Goal: Task Accomplishment & Management: Manage account settings

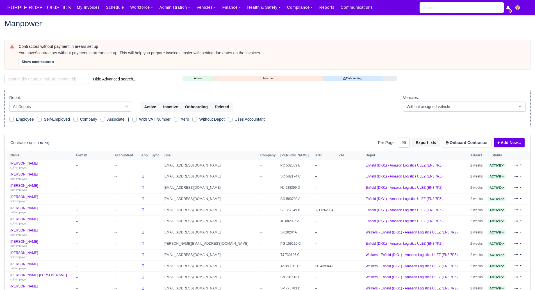
select select "25"
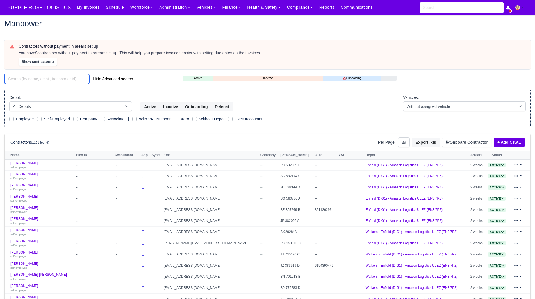
click at [61, 74] on input "search" at bounding box center [46, 79] width 85 height 10
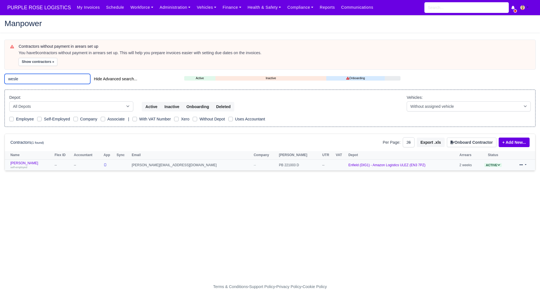
type input "wesle"
click at [21, 161] on td "Wesley Manta self-employed" at bounding box center [29, 165] width 48 height 11
click at [21, 162] on link "Wesley Manta self-employed" at bounding box center [30, 165] width 41 height 8
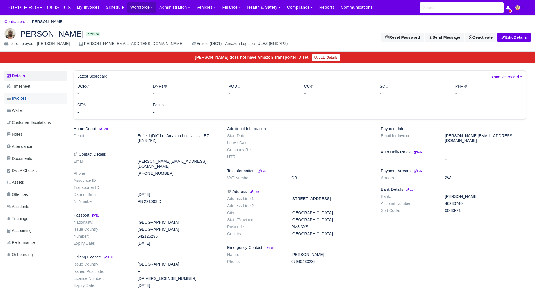
click at [33, 102] on link "Invoices" at bounding box center [35, 98] width 62 height 11
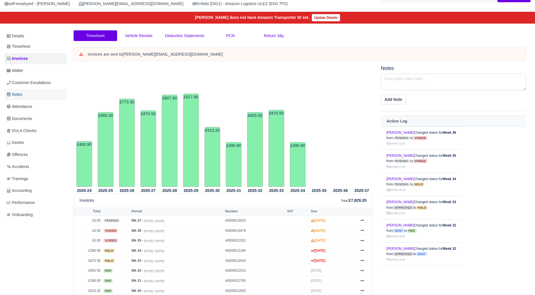
scroll to position [39, 0]
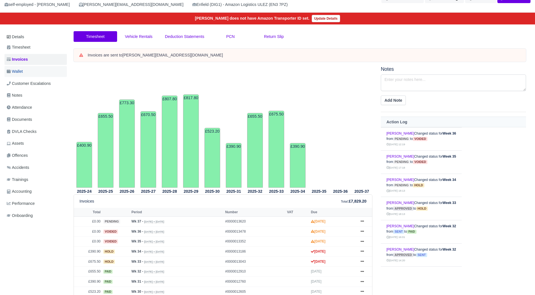
click at [44, 71] on link "Wallet" at bounding box center [35, 71] width 62 height 11
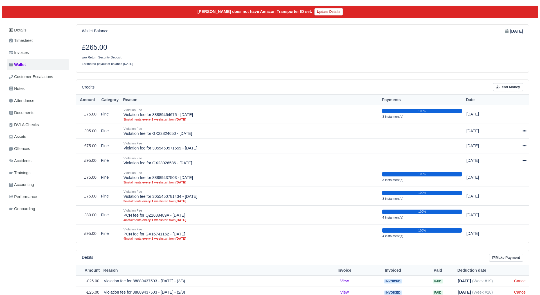
scroll to position [47, 0]
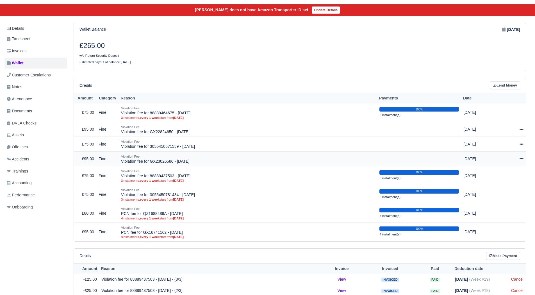
click at [523, 158] on icon at bounding box center [522, 159] width 4 height 4
click at [501, 182] on link "Schedule" at bounding box center [497, 184] width 50 height 9
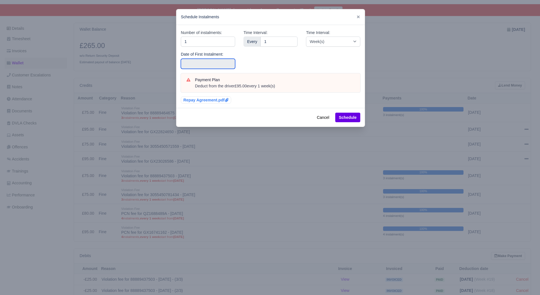
click at [224, 62] on input "text" at bounding box center [208, 64] width 54 height 10
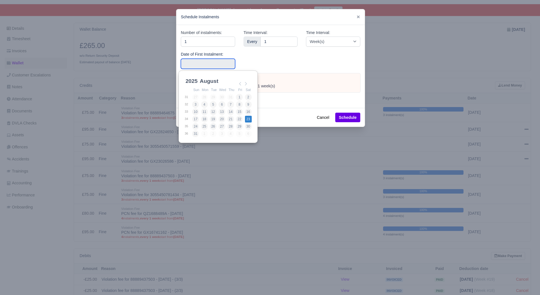
type input "2025-08-23"
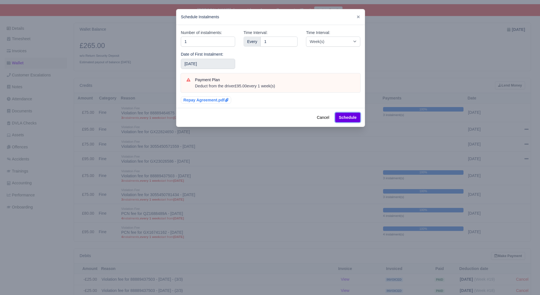
click at [345, 114] on button "Schedule" at bounding box center [347, 118] width 25 height 10
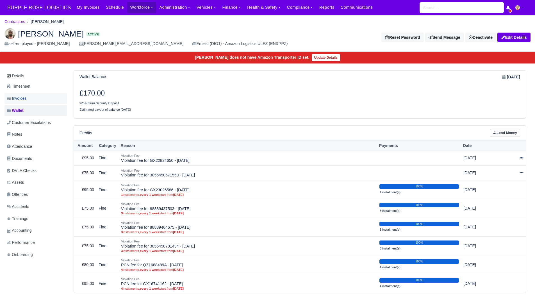
click at [26, 98] on span "Invoices" at bounding box center [17, 98] width 20 height 6
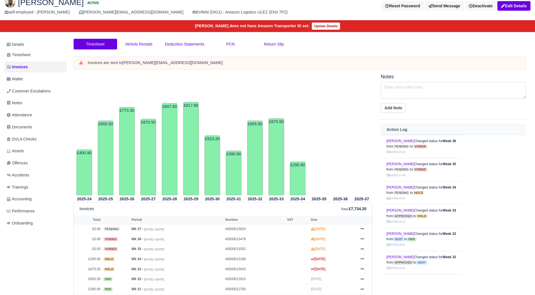
scroll to position [31, 0]
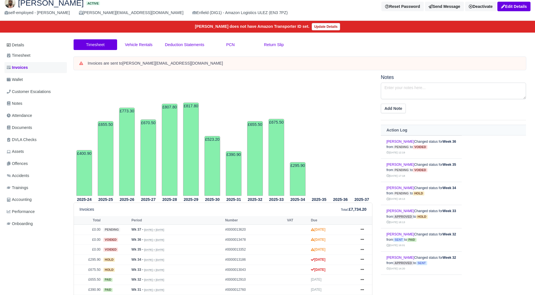
click at [38, 63] on link "Invoices" at bounding box center [35, 67] width 62 height 11
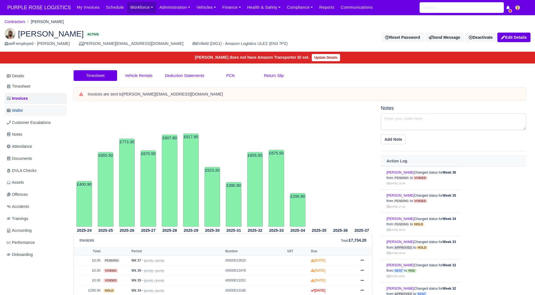
click at [32, 110] on link "Wallet" at bounding box center [35, 110] width 62 height 11
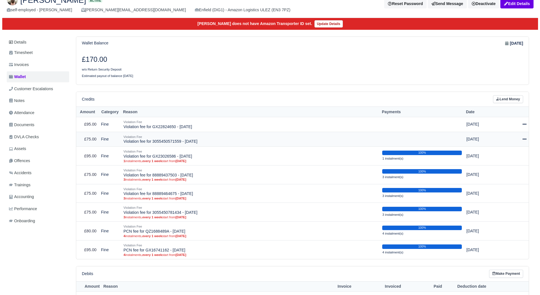
scroll to position [34, 0]
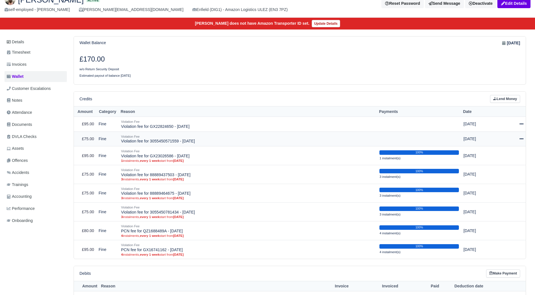
click at [518, 138] on div at bounding box center [512, 139] width 24 height 6
click at [499, 162] on link "Schedule" at bounding box center [497, 164] width 50 height 9
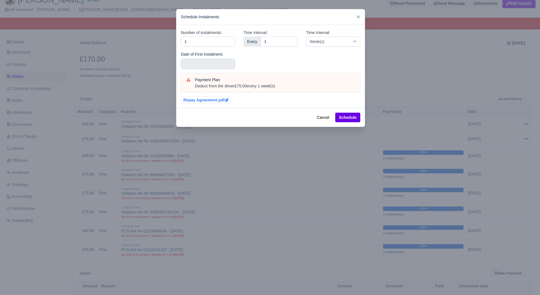
click at [221, 69] on div "Number of instalments: 1 Date of First Instalment:" at bounding box center [207, 52] width 63 height 44
click at [221, 64] on input "text" at bounding box center [208, 64] width 54 height 10
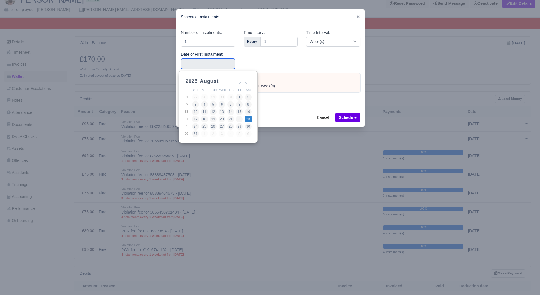
type input "2025-08-23"
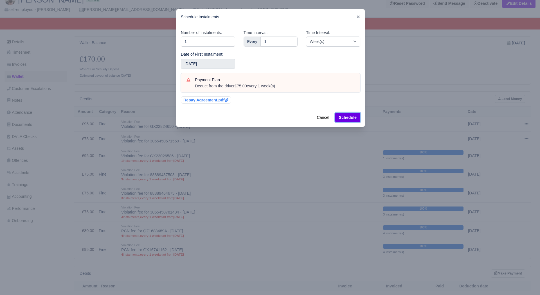
click at [349, 114] on button "Schedule" at bounding box center [347, 118] width 25 height 10
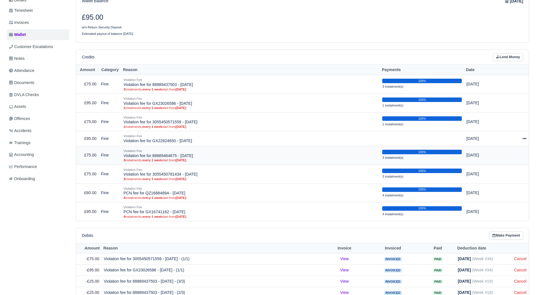
scroll to position [80, 0]
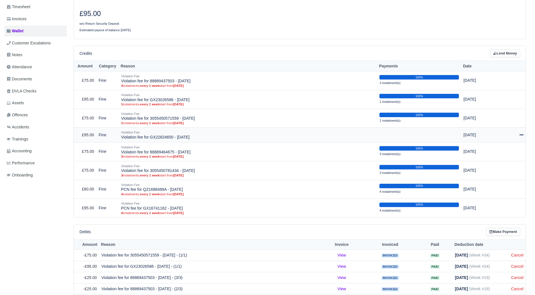
click at [523, 137] on icon at bounding box center [522, 135] width 4 height 4
click at [492, 164] on link "Schedule" at bounding box center [497, 160] width 50 height 9
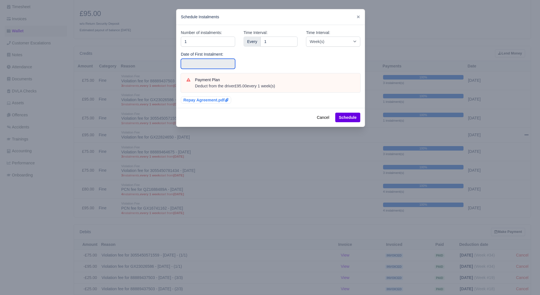
click at [224, 64] on input "text" at bounding box center [208, 64] width 54 height 10
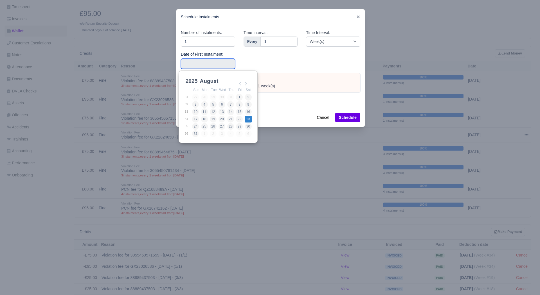
type input "2025-08-23"
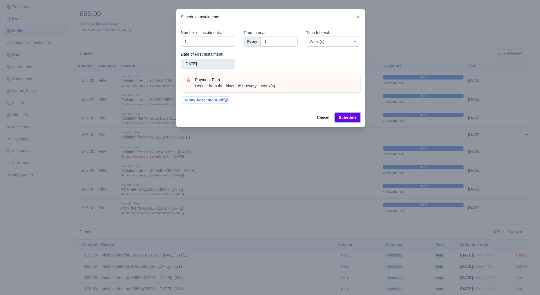
click at [349, 114] on button "Schedule" at bounding box center [347, 118] width 25 height 10
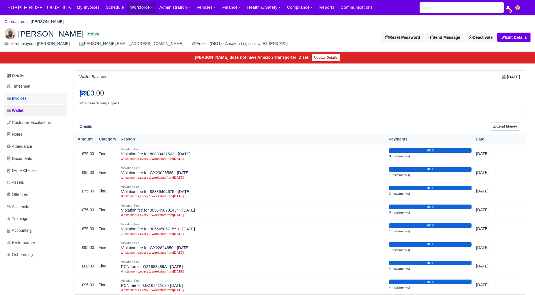
click at [51, 101] on link "Invoices" at bounding box center [35, 98] width 62 height 11
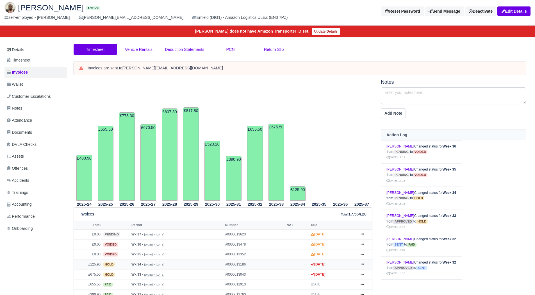
scroll to position [26, 0]
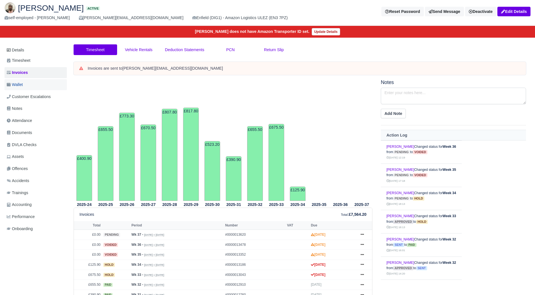
click at [26, 86] on link "Wallet" at bounding box center [35, 84] width 62 height 11
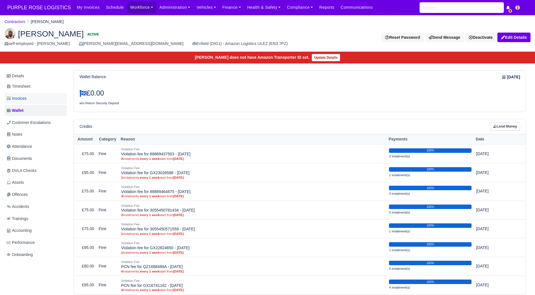
click at [42, 95] on link "Invoices" at bounding box center [35, 98] width 62 height 11
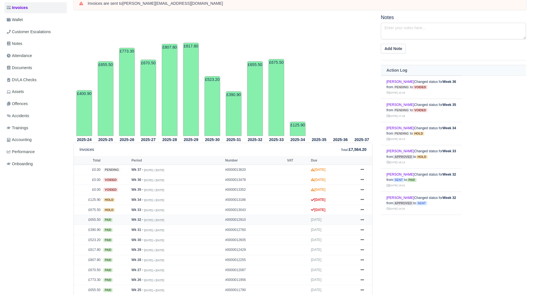
scroll to position [111, 0]
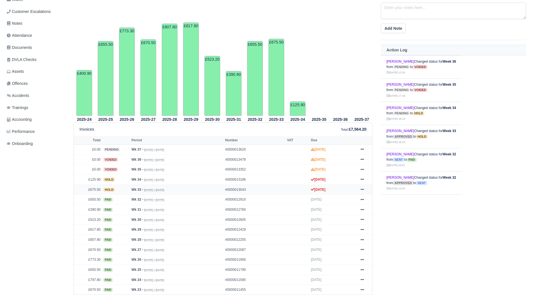
click at [363, 188] on icon at bounding box center [362, 189] width 3 height 3
click at [356, 203] on link "Show Invoice" at bounding box center [341, 200] width 50 height 12
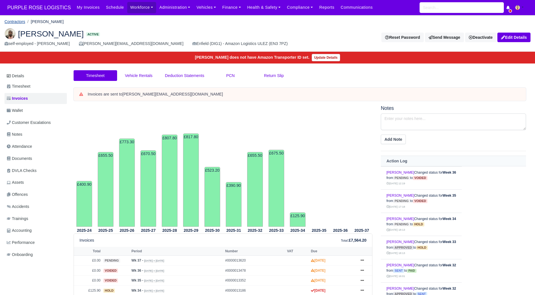
click at [21, 21] on link "Contractors" at bounding box center [14, 21] width 21 height 4
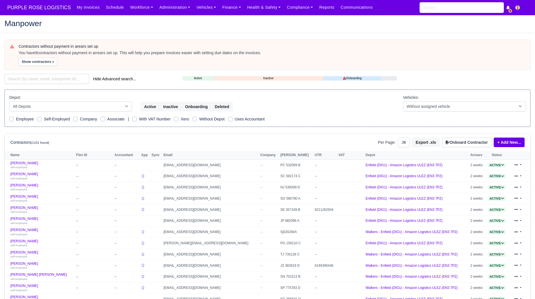
select select "25"
click at [44, 77] on input "search" at bounding box center [46, 79] width 85 height 10
click at [48, 76] on input "search" at bounding box center [46, 79] width 85 height 10
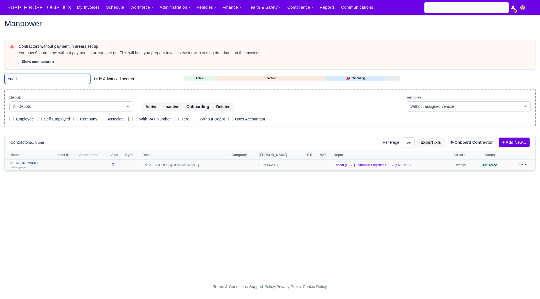
type input "sadd"
click at [28, 164] on link "Saddam Karam self-employed" at bounding box center [32, 165] width 45 height 8
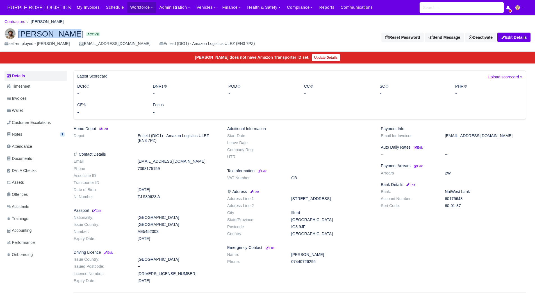
drag, startPoint x: 74, startPoint y: 39, endPoint x: 19, endPoint y: 37, distance: 54.8
click at [19, 37] on h2 "Saddam Karam Active" at bounding box center [133, 33] width 259 height 11
copy span "Saddam Karam"
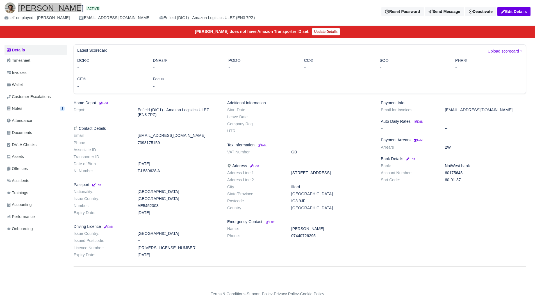
scroll to position [29, 0]
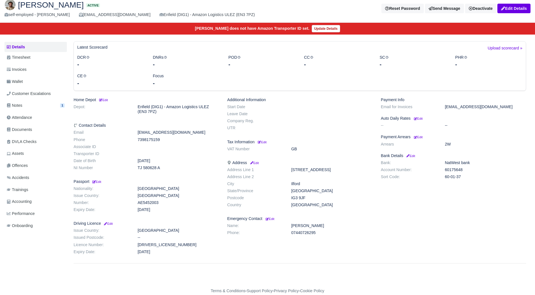
click at [454, 171] on dd "60175648" at bounding box center [486, 169] width 90 height 5
copy dd "60175648"
click at [382, 206] on div "Payment Info Email for Invoices saddamkaram8989@gmail.com Auto Daily Rates Edit…" at bounding box center [454, 177] width 154 height 159
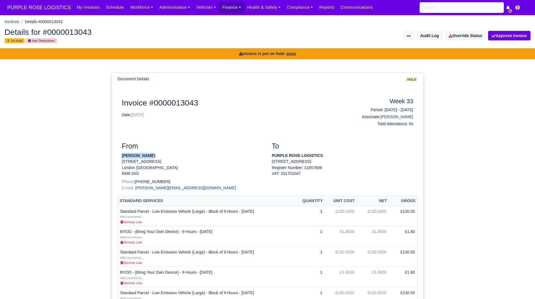
drag, startPoint x: 149, startPoint y: 156, endPoint x: 119, endPoint y: 158, distance: 30.1
click at [119, 158] on div "From [PERSON_NAME] [STREET_ADDRESS] Phone: [PHONE_NUMBER] E-mail: [PERSON_NAME]…" at bounding box center [193, 168] width 150 height 53
copy strong "[PERSON_NAME]"
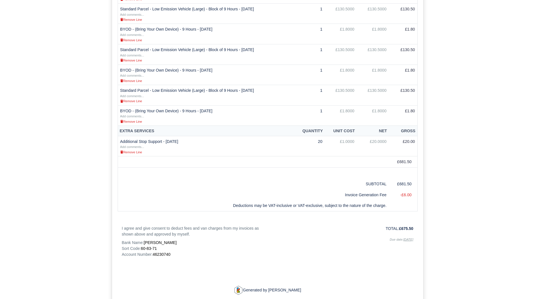
scroll to position [284, 0]
click at [164, 257] on div "Invoice #0000013043 Date: [DATE] Week 33 Period: [DATE] - [DATE] Associate: [PE…" at bounding box center [268, 54] width 292 height 481
click at [166, 253] on span "46230740" at bounding box center [162, 254] width 18 height 4
copy span "46230740"
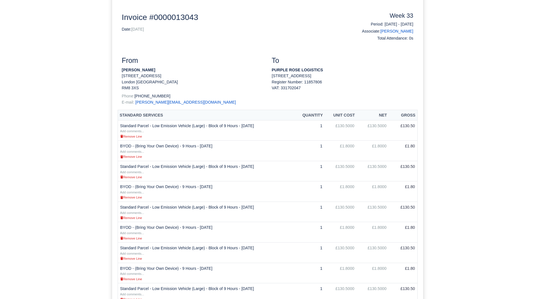
scroll to position [0, 0]
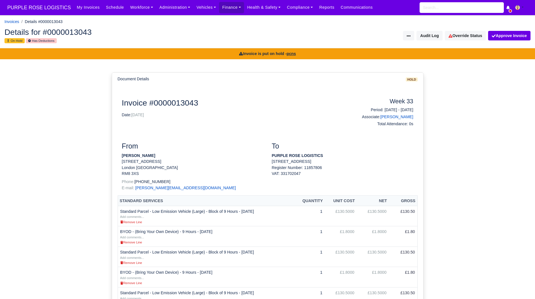
click at [459, 42] on div "Details for #0000013043 On Hold Has Deductions Invoice Actions Resend Invoice V…" at bounding box center [267, 36] width 535 height 25
click at [456, 39] on link "Override Status" at bounding box center [465, 36] width 41 height 10
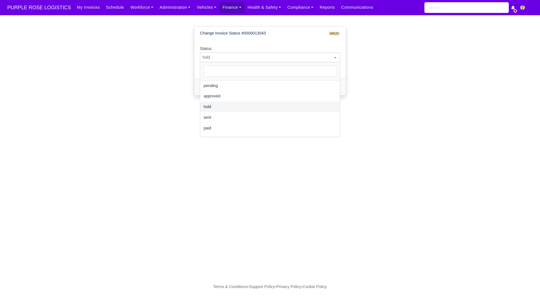
click at [306, 62] on body "PURPLE ROSE LOGISTICS My Invoices Schedule Workforce Manpower Expiring Document…" at bounding box center [270, 149] width 540 height 299
select select "paid"
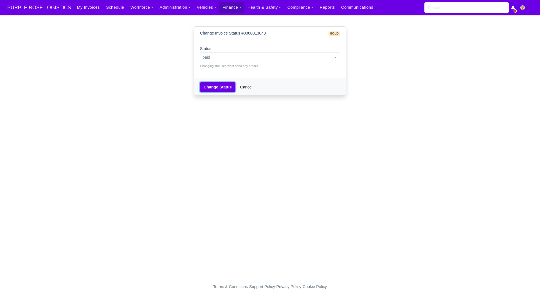
click at [224, 87] on button "Change Status" at bounding box center [217, 87] width 35 height 10
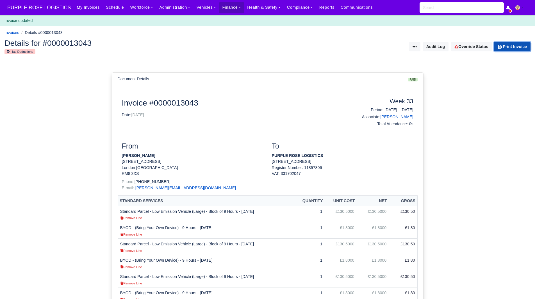
click at [515, 45] on link "Print Invoice" at bounding box center [512, 47] width 37 height 10
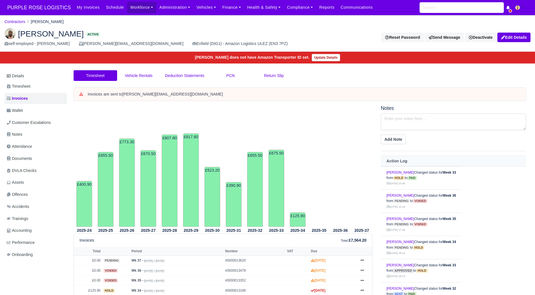
scroll to position [111, 0]
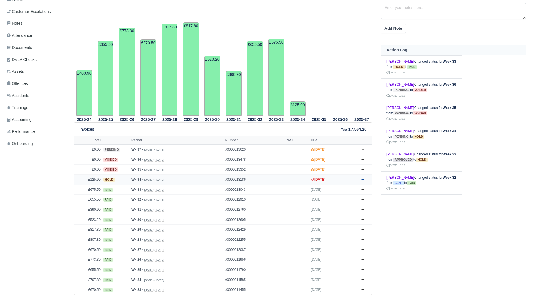
click at [366, 181] on link at bounding box center [362, 179] width 8 height 7
click at [357, 188] on link "Show Invoice" at bounding box center [341, 190] width 50 height 12
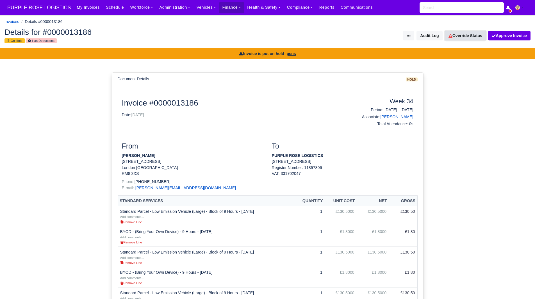
click at [462, 35] on link "Override Status" at bounding box center [465, 36] width 41 height 10
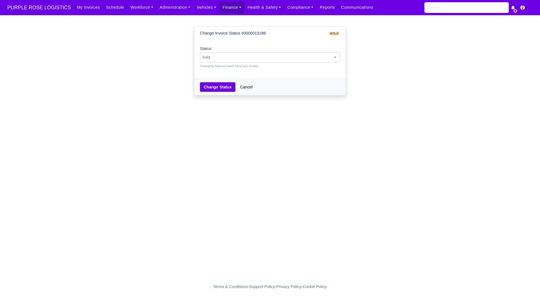
click at [300, 60] on span "hold" at bounding box center [269, 57] width 139 height 7
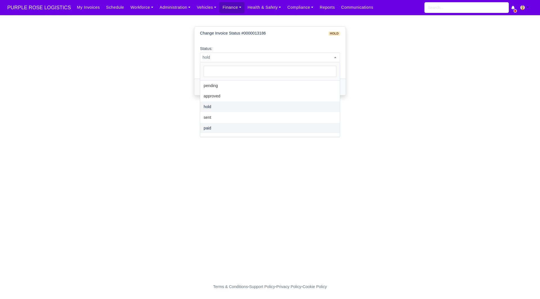
select select "paid"
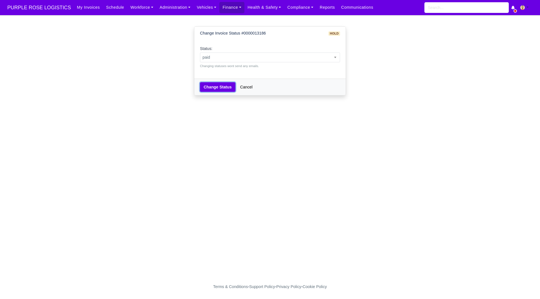
click at [216, 85] on button "Change Status" at bounding box center [217, 87] width 35 height 10
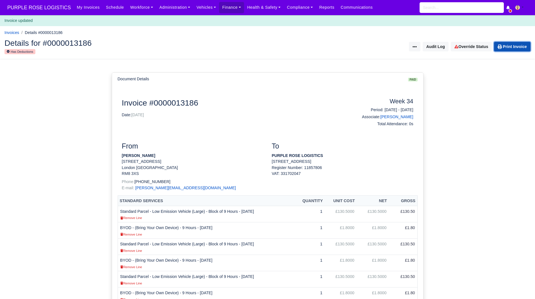
click at [517, 51] on link "Print Invoice" at bounding box center [512, 47] width 37 height 10
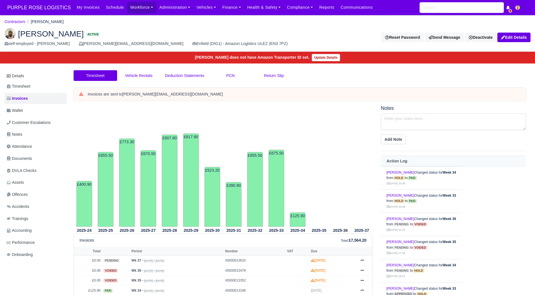
scroll to position [111, 0]
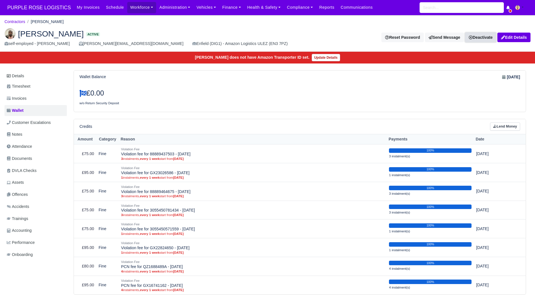
click at [485, 37] on link "Deactivate" at bounding box center [480, 38] width 31 height 10
click at [463, 62] on link "Off-board" at bounding box center [472, 65] width 50 height 9
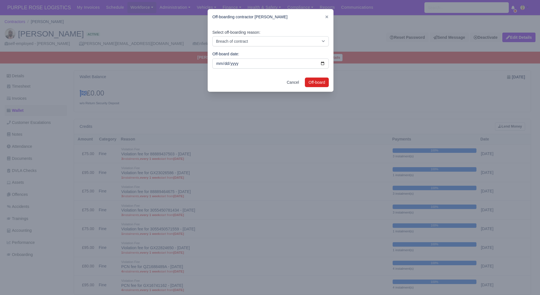
click at [290, 35] on div "Select off-boarding reason: Breach of contract Personal decision Too many parce…" at bounding box center [270, 37] width 116 height 17
click at [288, 38] on select "Breach of contract Personal decision Too many parcels Heavy routes Another comp…" at bounding box center [270, 41] width 116 height 10
select select "personal-decision"
click at [212, 36] on select "Breach of contract Personal decision Too many parcels Heavy routes Another comp…" at bounding box center [270, 41] width 116 height 10
click at [312, 82] on button "Off-board" at bounding box center [317, 83] width 24 height 10
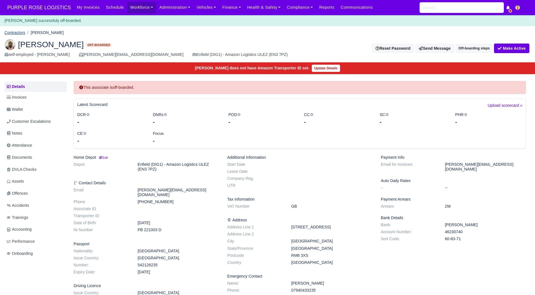
click at [20, 33] on link "Contractors" at bounding box center [14, 32] width 21 height 4
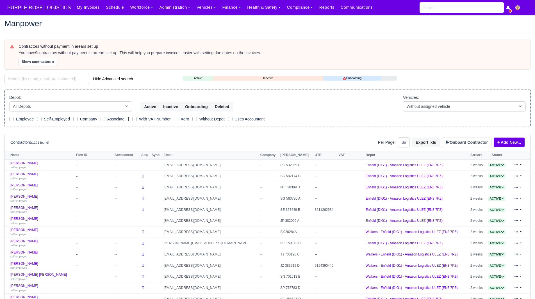
select select "25"
click at [54, 79] on input "search" at bounding box center [46, 79] width 85 height 10
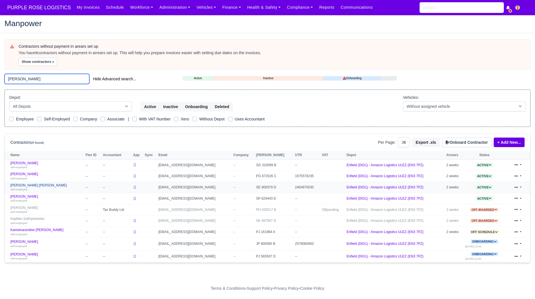
type input "mel"
click at [30, 185] on link "Melvin Otshudi Manya self-employed" at bounding box center [46, 188] width 72 height 8
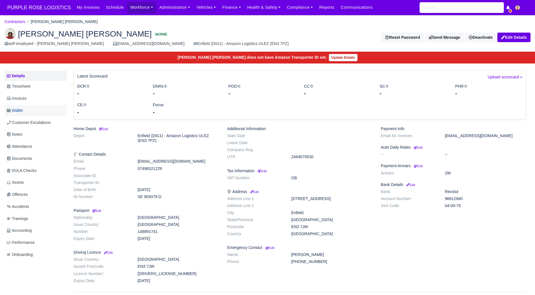
click at [31, 113] on link "Wallet" at bounding box center [35, 110] width 62 height 11
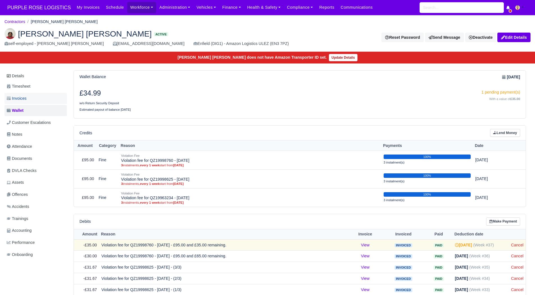
click at [34, 101] on link "Invoices" at bounding box center [35, 98] width 62 height 11
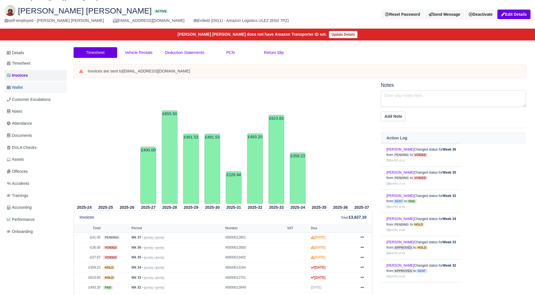
scroll to position [22, 0]
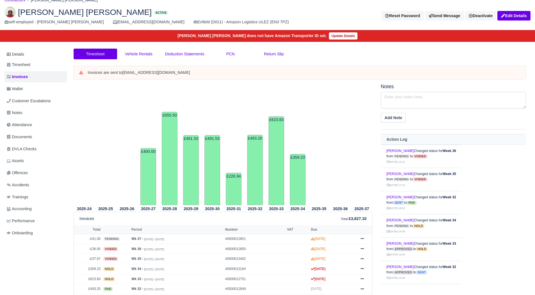
click at [40, 83] on ul "Details Timesheet Invoices Wallet Customer Escalations Notes Attendance Documen…" at bounding box center [35, 144] width 62 height 191
click at [44, 86] on link "Wallet" at bounding box center [35, 88] width 62 height 11
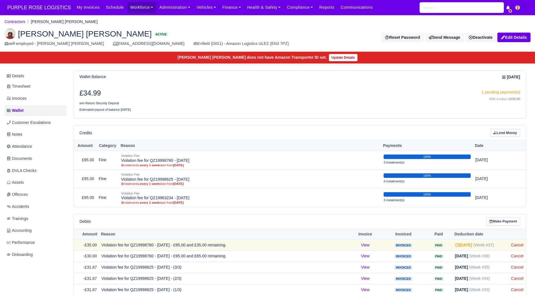
scroll to position [103, 0]
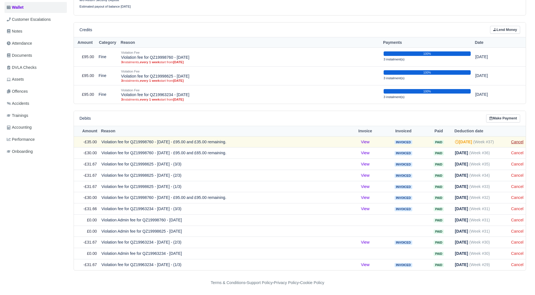
click at [517, 141] on link "Cancel" at bounding box center [517, 142] width 12 height 4
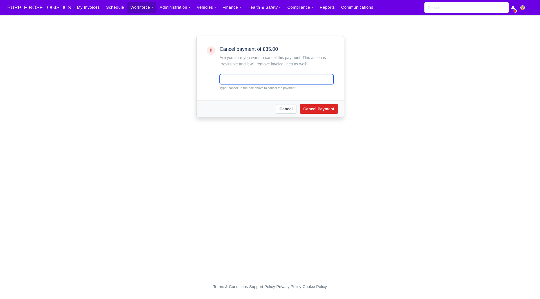
click at [301, 82] on input "text" at bounding box center [276, 79] width 114 height 10
type input "cancel"
click at [311, 112] on button "Cancel Payment" at bounding box center [319, 109] width 38 height 10
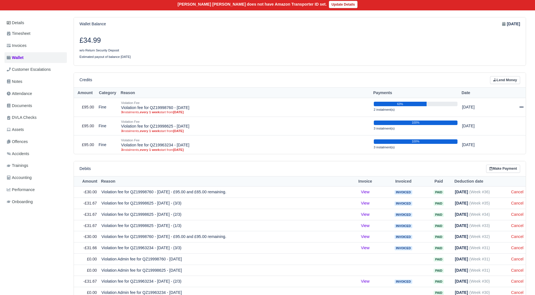
scroll to position [64, 0]
click at [519, 190] on link "Cancel" at bounding box center [517, 191] width 12 height 4
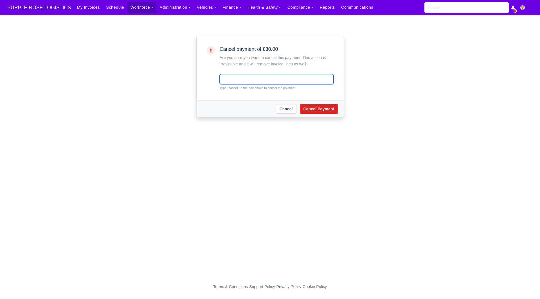
click at [284, 83] on input "text" at bounding box center [276, 79] width 114 height 10
type input "cancel"
click at [308, 112] on button "Cancel Payment" at bounding box center [319, 109] width 38 height 10
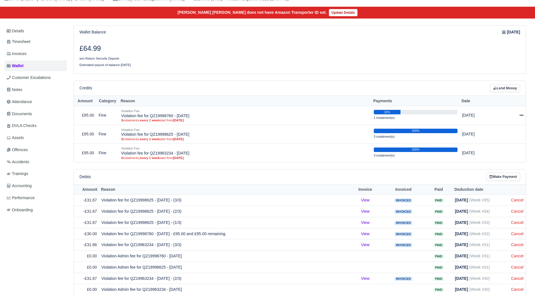
scroll to position [56, 0]
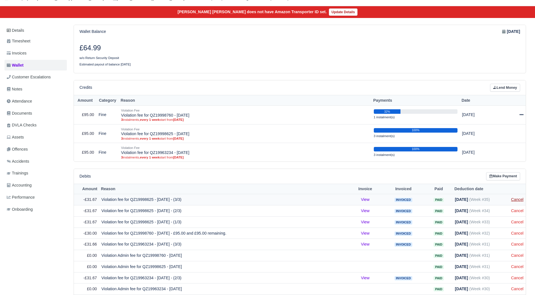
click at [519, 199] on link "Cancel" at bounding box center [517, 199] width 12 height 4
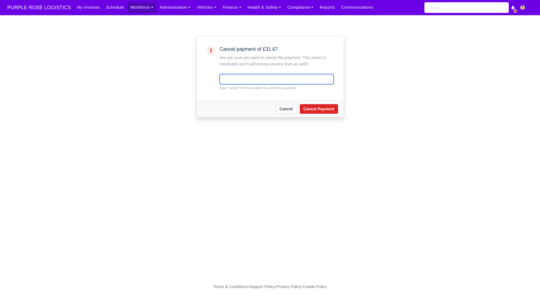
click at [261, 78] on input "text" at bounding box center [276, 79] width 114 height 10
type input "cancel"
click at [317, 112] on button "Cancel Payment" at bounding box center [319, 109] width 38 height 10
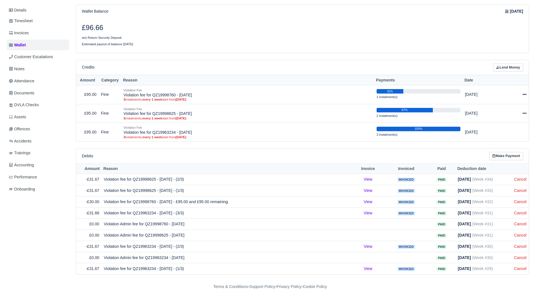
scroll to position [77, 0]
click at [520, 114] on icon at bounding box center [522, 113] width 4 height 4
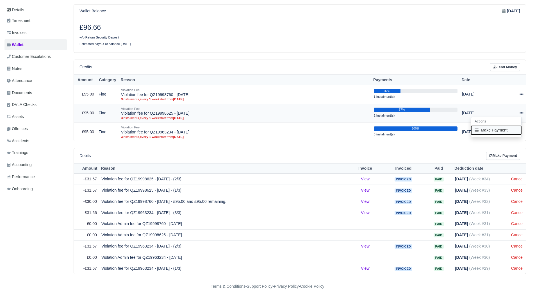
click at [504, 128] on button "Make Payment" at bounding box center [497, 130] width 50 height 9
select select "5014"
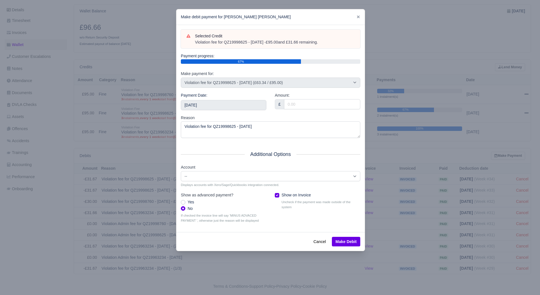
drag, startPoint x: 333, startPoint y: 44, endPoint x: 195, endPoint y: 43, distance: 138.0
click at [195, 43] on div "Violation fee for QZ19998625 - 10/07/2025 - £95.00 and £31.66 remaining." at bounding box center [275, 43] width 160 height 6
drag, startPoint x: 192, startPoint y: 44, endPoint x: 331, endPoint y: 44, distance: 138.8
click at [331, 44] on div "Selected Credit Violation fee for QZ19998625 - 10/07/2025 - £95.00 and £31.66 r…" at bounding box center [270, 39] width 168 height 12
copy div "Violation fee for QZ19998625 - 10/07/2025 - £95.00 and £31.66 remaining."
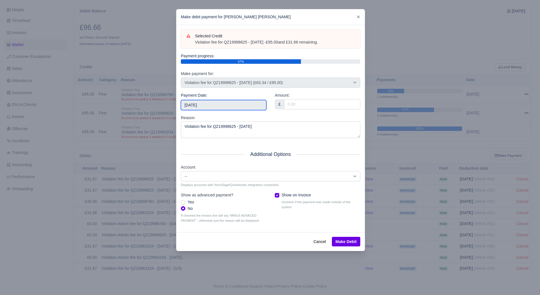
click at [240, 102] on input "2025-09-13" at bounding box center [223, 105] width 85 height 10
type input "2025-08-23"
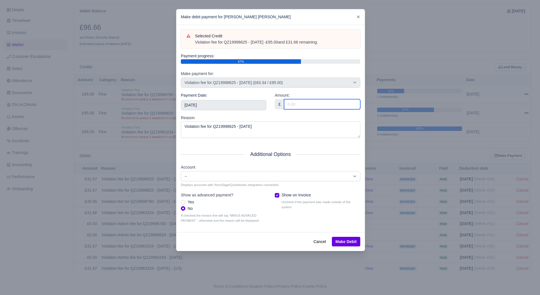
click at [318, 107] on input "Amount:" at bounding box center [322, 104] width 76 height 10
type input "31.66"
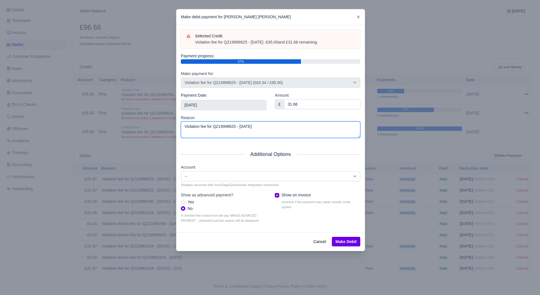
drag, startPoint x: 284, startPoint y: 129, endPoint x: 78, endPoint y: 159, distance: 208.3
click at [78, 159] on div "​ Make debit payment for Melvin Otshudi Manya Selected Credit Violation fee for…" at bounding box center [270, 147] width 540 height 295
paste textarea "- £95.00 and £31.66 remaining."
type textarea "Violation fee for QZ19998625 - 10/07/2025 - £95.00 and £31.66 remaining."
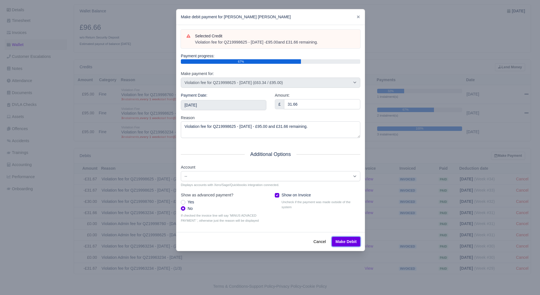
click at [339, 244] on button "Make Debit" at bounding box center [346, 242] width 28 height 10
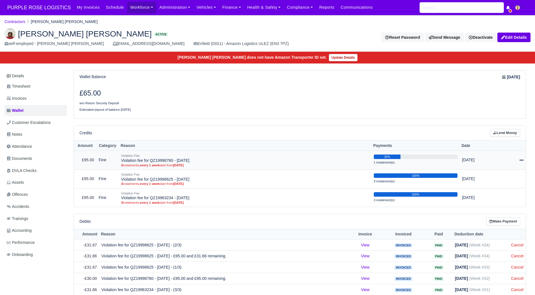
click at [519, 158] on div at bounding box center [511, 160] width 25 height 6
click at [496, 175] on button "Make Payment" at bounding box center [497, 177] width 50 height 9
select select "5003"
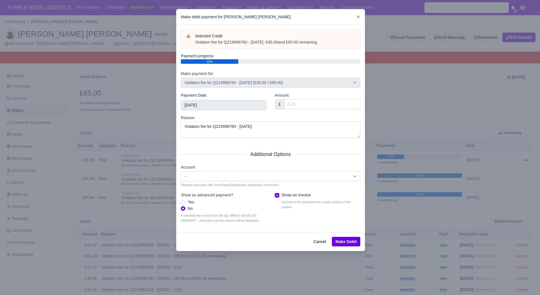
drag, startPoint x: 336, startPoint y: 43, endPoint x: 193, endPoint y: 41, distance: 143.1
click at [195, 41] on div "Violation fee for QZ19998760 - 10/07/2025 - £95.00 and £65.00 remaining." at bounding box center [275, 43] width 160 height 6
copy div "Violation fee for QZ19998760 - 10/07/2025 - £95.00 and £65.00 remaining."
click at [208, 103] on input "2025-09-13" at bounding box center [223, 105] width 85 height 10
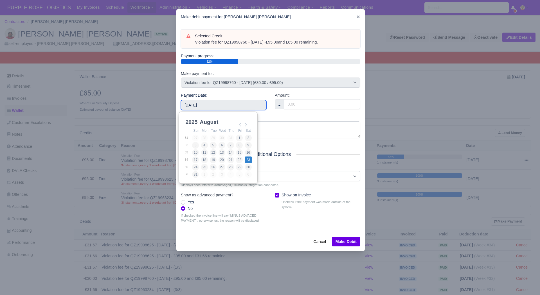
type input "2025-08-23"
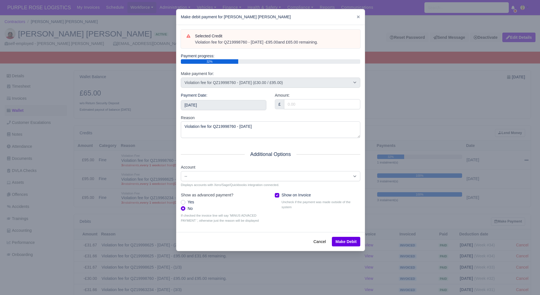
click at [312, 97] on div "Amount: £" at bounding box center [317, 100] width 85 height 17
click at [307, 103] on input "Amount:" at bounding box center [322, 104] width 76 height 10
type input "65.00"
drag, startPoint x: 268, startPoint y: 137, endPoint x: 91, endPoint y: 151, distance: 177.7
click at [91, 151] on div "​ Make debit payment for Melvin Otshudi Manya Selected Credit Violation fee for…" at bounding box center [270, 147] width 540 height 295
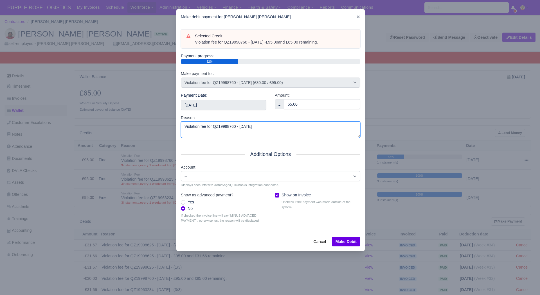
paste textarea "- £95.00 and £65.00 remaining."
type textarea "Violation fee for QZ19998760 - [DATE] - £95.00 and £65.00 remaining."
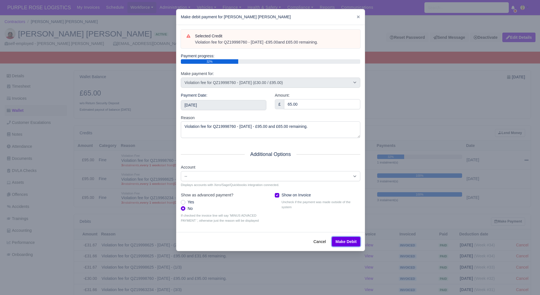
click at [347, 246] on button "Make Debit" at bounding box center [346, 242] width 28 height 10
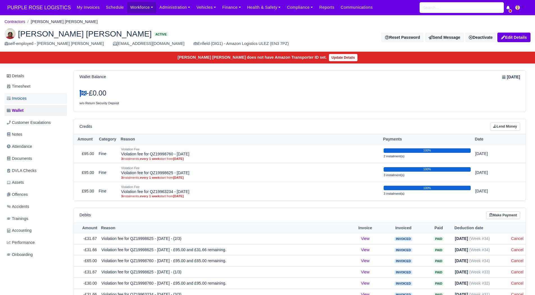
click at [51, 101] on link "Invoices" at bounding box center [35, 98] width 62 height 11
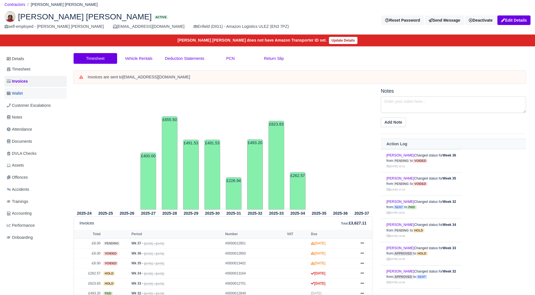
scroll to position [13, 0]
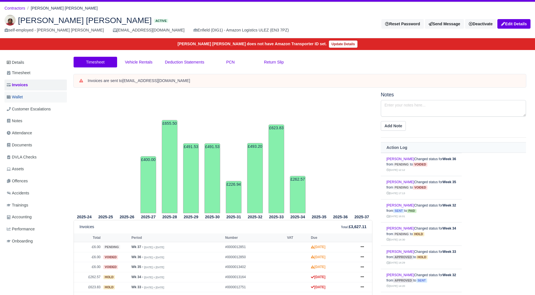
click at [35, 94] on link "Wallet" at bounding box center [35, 97] width 62 height 11
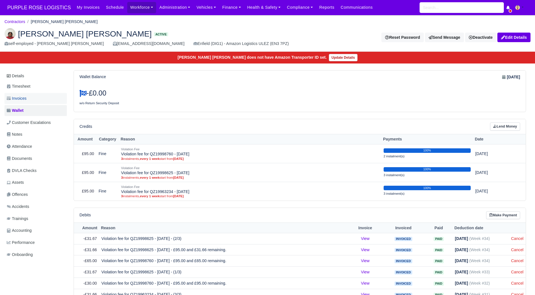
click at [33, 100] on link "Invoices" at bounding box center [35, 98] width 62 height 11
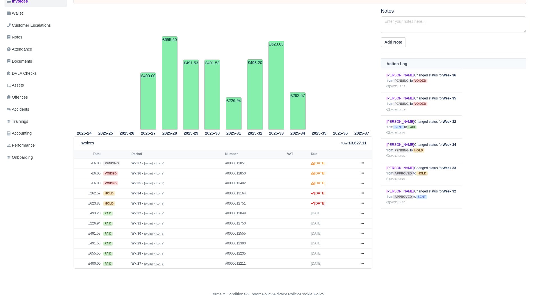
scroll to position [109, 0]
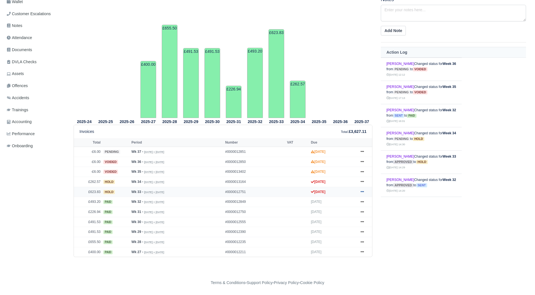
click at [362, 191] on icon at bounding box center [362, 191] width 3 height 3
click at [356, 202] on link "Show Invoice" at bounding box center [341, 202] width 50 height 12
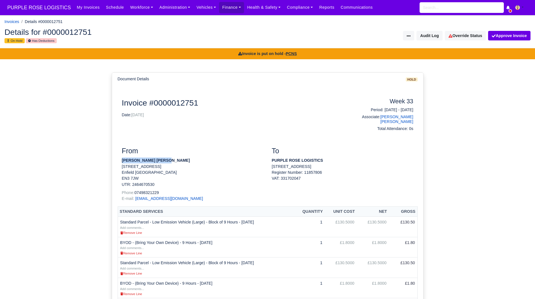
drag, startPoint x: 166, startPoint y: 158, endPoint x: 122, endPoint y: 155, distance: 43.4
click at [122, 158] on p "[PERSON_NAME] [PERSON_NAME]" at bounding box center [193, 161] width 142 height 6
copy strong "[PERSON_NAME] [PERSON_NAME]"
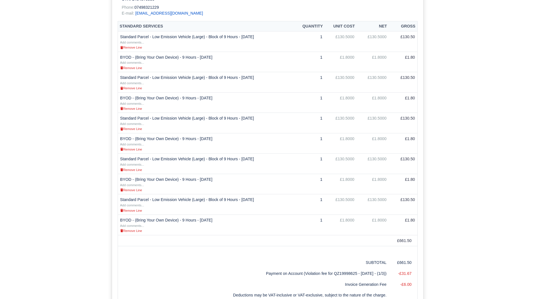
scroll to position [307, 0]
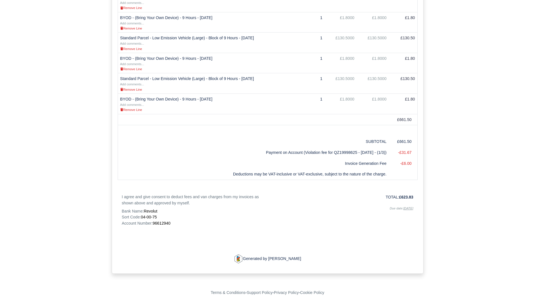
click at [164, 221] on span "96612940" at bounding box center [162, 223] width 18 height 4
copy span "96612940"
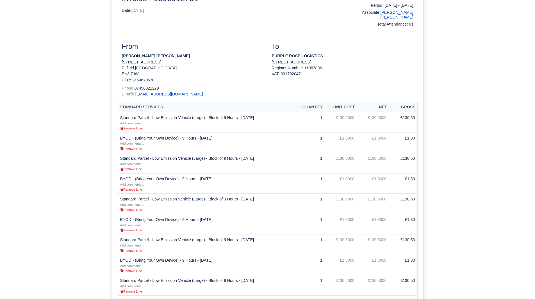
scroll to position [0, 0]
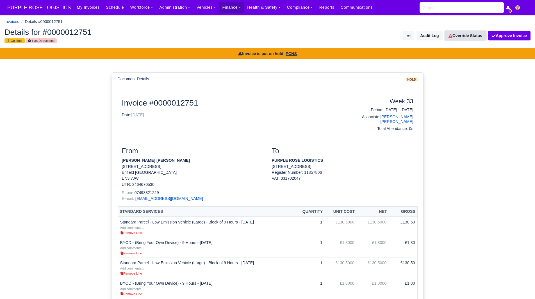
click at [460, 34] on link "Override Status" at bounding box center [465, 36] width 41 height 10
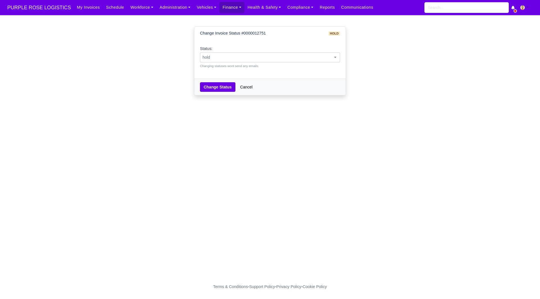
click at [273, 60] on span "hold" at bounding box center [269, 57] width 139 height 7
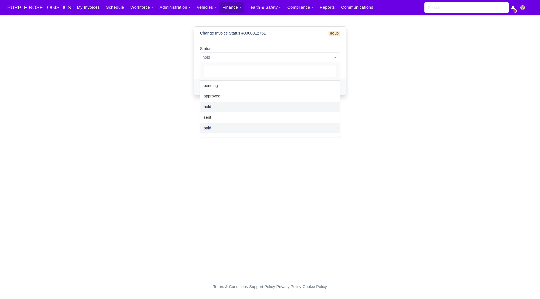
select select "paid"
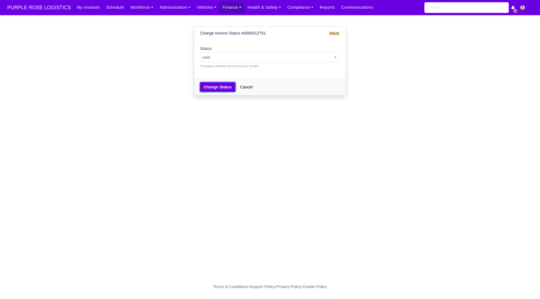
click at [221, 90] on button "Change Status" at bounding box center [217, 87] width 35 height 10
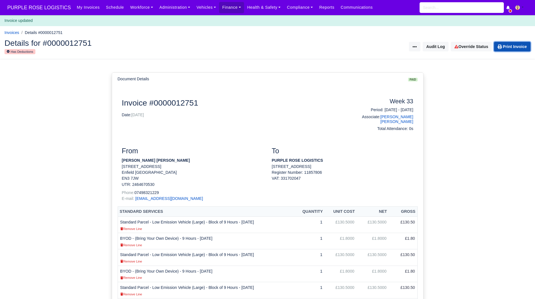
click at [505, 46] on link "Print Invoice" at bounding box center [512, 47] width 37 height 10
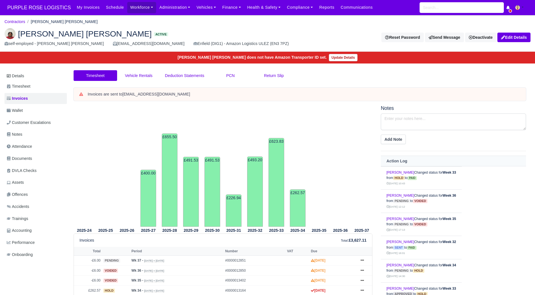
scroll to position [109, 0]
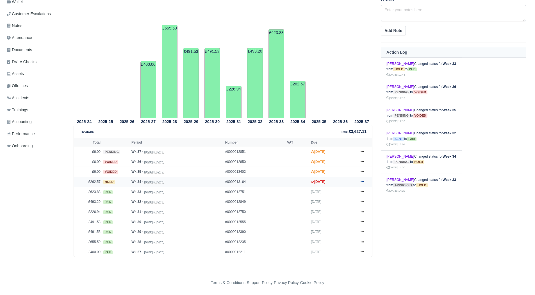
click at [363, 182] on icon at bounding box center [362, 181] width 3 height 3
click at [354, 195] on link "Show Invoice" at bounding box center [341, 192] width 50 height 12
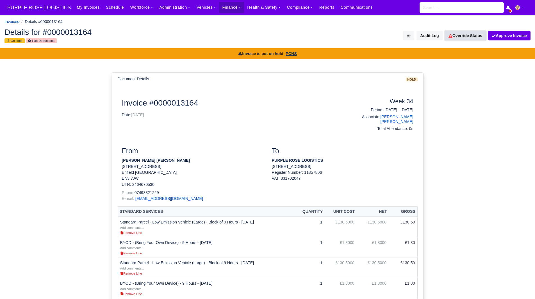
click at [461, 40] on link "Override Status" at bounding box center [465, 36] width 41 height 10
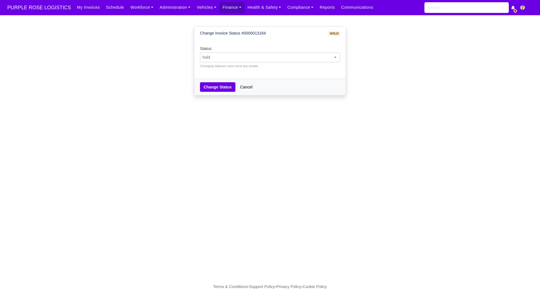
click at [334, 57] on span at bounding box center [335, 57] width 6 height 7
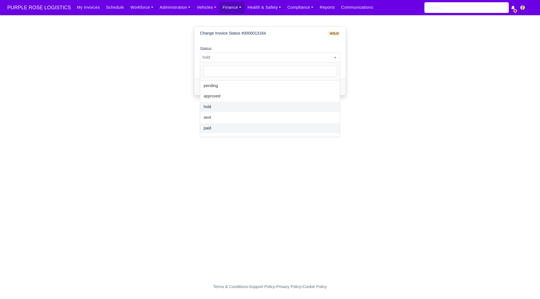
select select "paid"
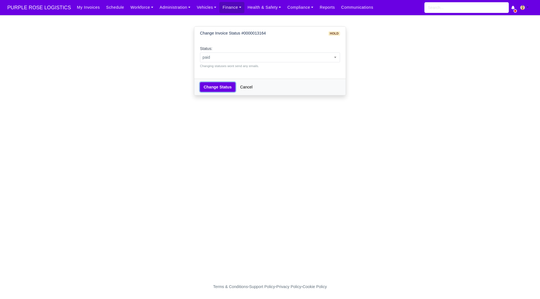
click at [222, 89] on button "Change Status" at bounding box center [217, 87] width 35 height 10
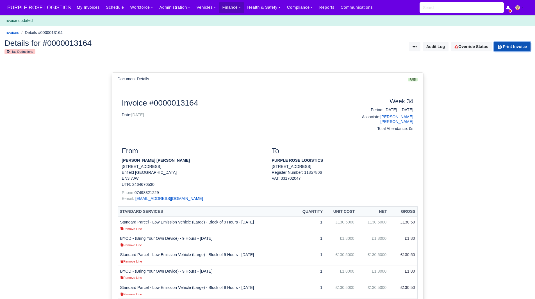
click at [521, 48] on link "Print Invoice" at bounding box center [512, 47] width 37 height 10
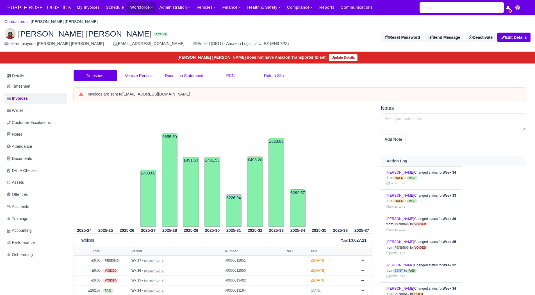
click at [388, 80] on div "Timesheet Vehicle Rentals Deduction Statements PCN Return Slip" at bounding box center [299, 79] width 461 height 18
click at [486, 36] on link "Deactivate" at bounding box center [480, 38] width 31 height 10
click at [463, 67] on link "Off-board" at bounding box center [472, 65] width 50 height 9
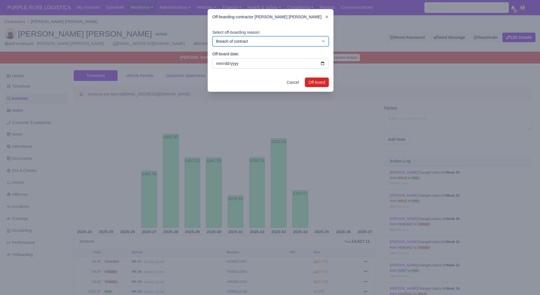
click at [250, 43] on select "Breach of contract Personal decision Too many parcels Heavy routes Another comp…" at bounding box center [270, 41] width 116 height 10
select select "personal-decision"
click at [212, 36] on select "Breach of contract Personal decision Too many parcels Heavy routes Another comp…" at bounding box center [270, 41] width 116 height 10
click at [316, 85] on button "Off-board" at bounding box center [317, 83] width 24 height 10
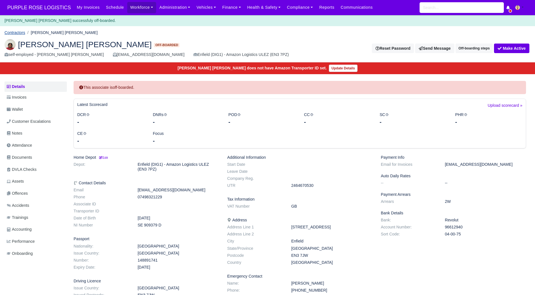
click at [15, 32] on link "Contractors" at bounding box center [14, 32] width 21 height 4
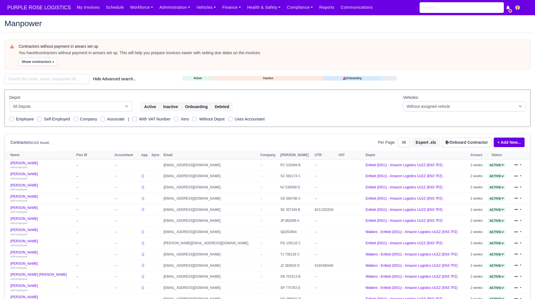
select select "25"
click at [38, 80] on input "search" at bounding box center [46, 79] width 85 height 10
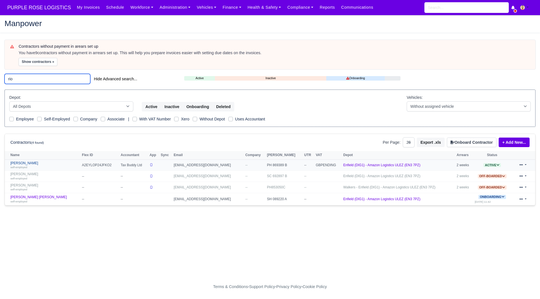
type input "rio"
click at [25, 163] on link "[PERSON_NAME] self-employed" at bounding box center [44, 165] width 69 height 8
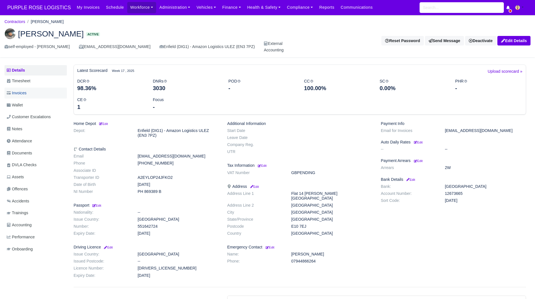
click at [30, 94] on link "Invoices" at bounding box center [35, 93] width 62 height 11
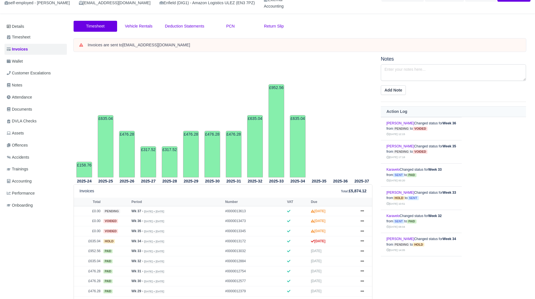
scroll to position [44, 0]
click at [23, 57] on link "Wallet" at bounding box center [35, 61] width 62 height 11
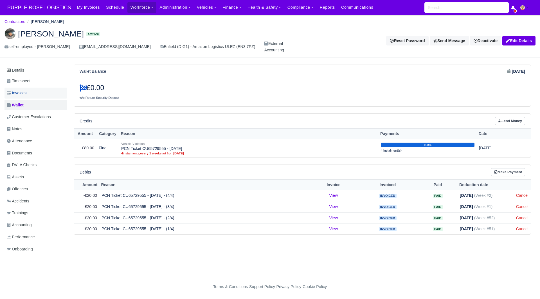
click at [32, 95] on link "Invoices" at bounding box center [35, 93] width 62 height 11
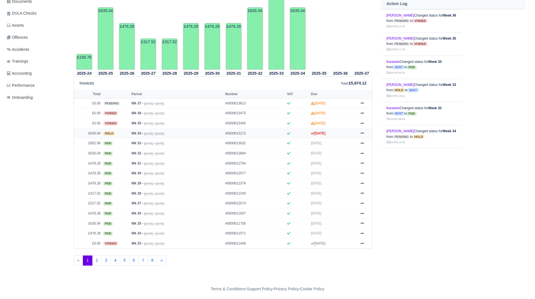
scroll to position [152, 0]
click at [363, 134] on icon at bounding box center [362, 132] width 3 height 3
click at [356, 144] on link "Show Invoice" at bounding box center [341, 144] width 50 height 12
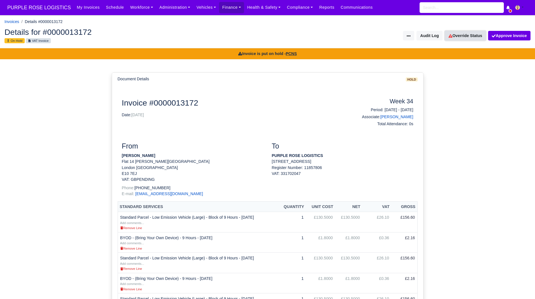
click at [458, 36] on link "Override Status" at bounding box center [465, 36] width 41 height 10
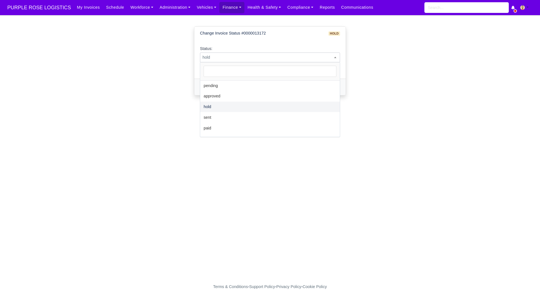
click at [243, 55] on span "hold" at bounding box center [269, 57] width 139 height 7
select select "paid"
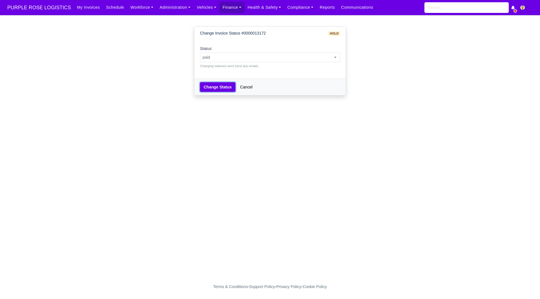
click at [216, 86] on button "Change Status" at bounding box center [217, 87] width 35 height 10
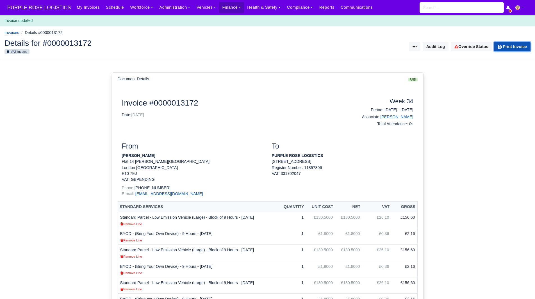
click at [515, 43] on link "Print Invoice" at bounding box center [512, 47] width 37 height 10
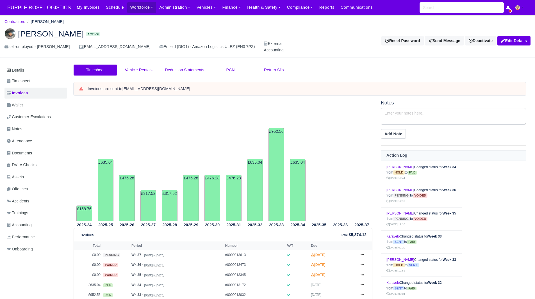
click at [342, 36] on div "Reset Password Send Message Deactivate Available Options Take off schedule Off-…" at bounding box center [414, 41] width 234 height 10
click at [480, 37] on link "Deactivate" at bounding box center [480, 41] width 31 height 10
click at [463, 69] on link "Off-board" at bounding box center [472, 68] width 50 height 9
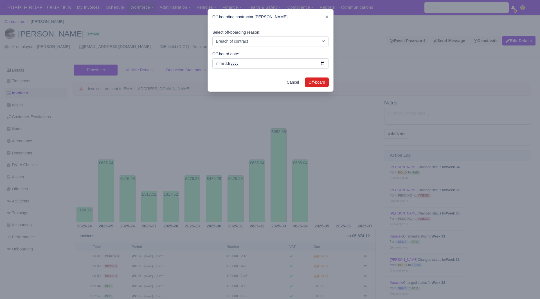
click at [263, 35] on div "Select off-boarding reason: Breach of contract Personal decision Too many parce…" at bounding box center [270, 37] width 116 height 17
click at [258, 40] on select "Breach of contract Personal decision Too many parcels Heavy routes Another comp…" at bounding box center [270, 41] width 116 height 10
select select "personal-decision"
click at [212, 36] on select "Breach of contract Personal decision Too many parcels Heavy routes Another comp…" at bounding box center [270, 41] width 116 height 10
click at [308, 79] on button "Off-board" at bounding box center [317, 83] width 24 height 10
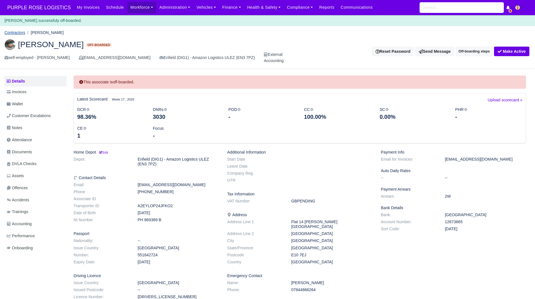
click at [17, 34] on link "Contractors" at bounding box center [14, 32] width 21 height 4
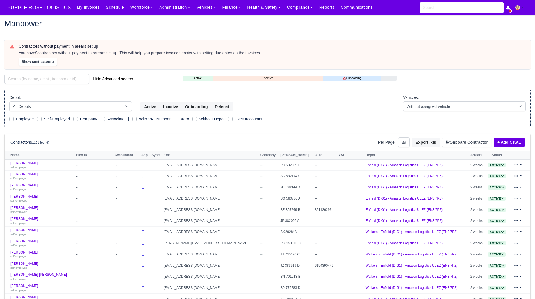
select select "25"
